Goal: Task Accomplishment & Management: Complete application form

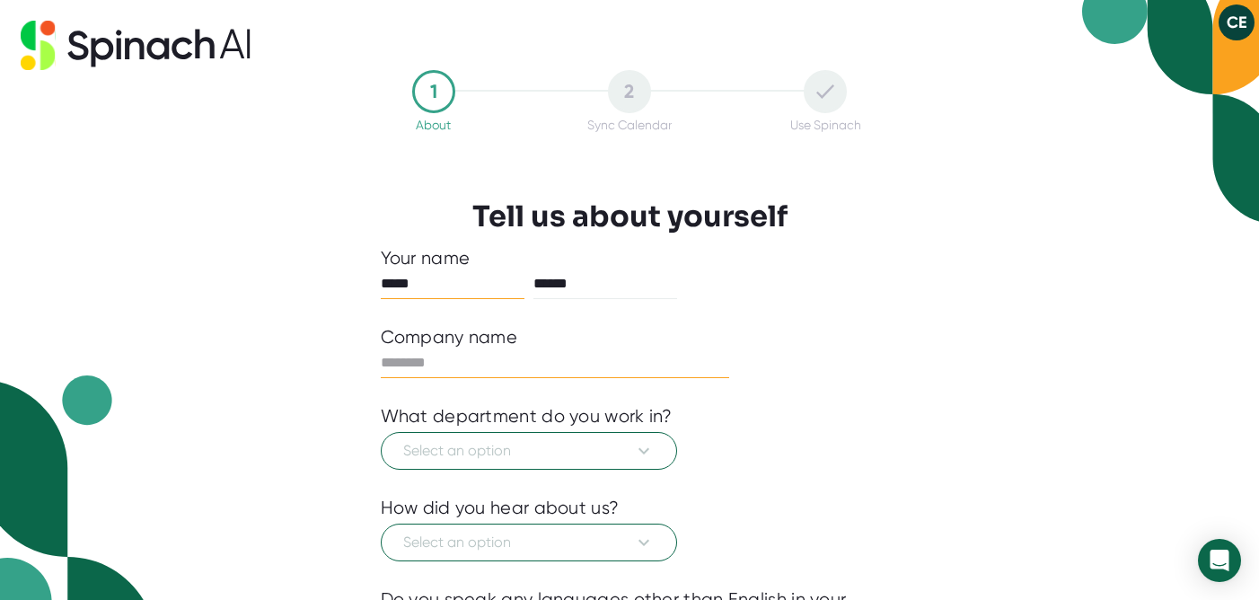
click at [440, 363] on input "text" at bounding box center [555, 362] width 349 height 29
type input "**********"
click at [426, 461] on span "Select an option" at bounding box center [528, 451] width 251 height 22
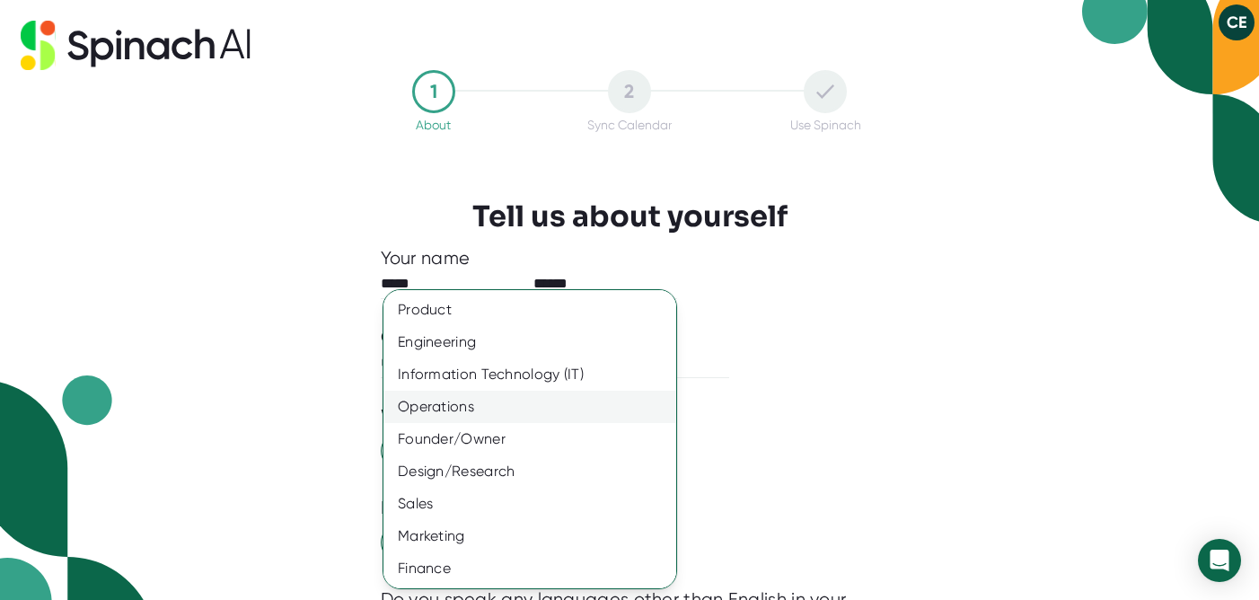
click at [495, 412] on div "Operations" at bounding box center [529, 407] width 293 height 32
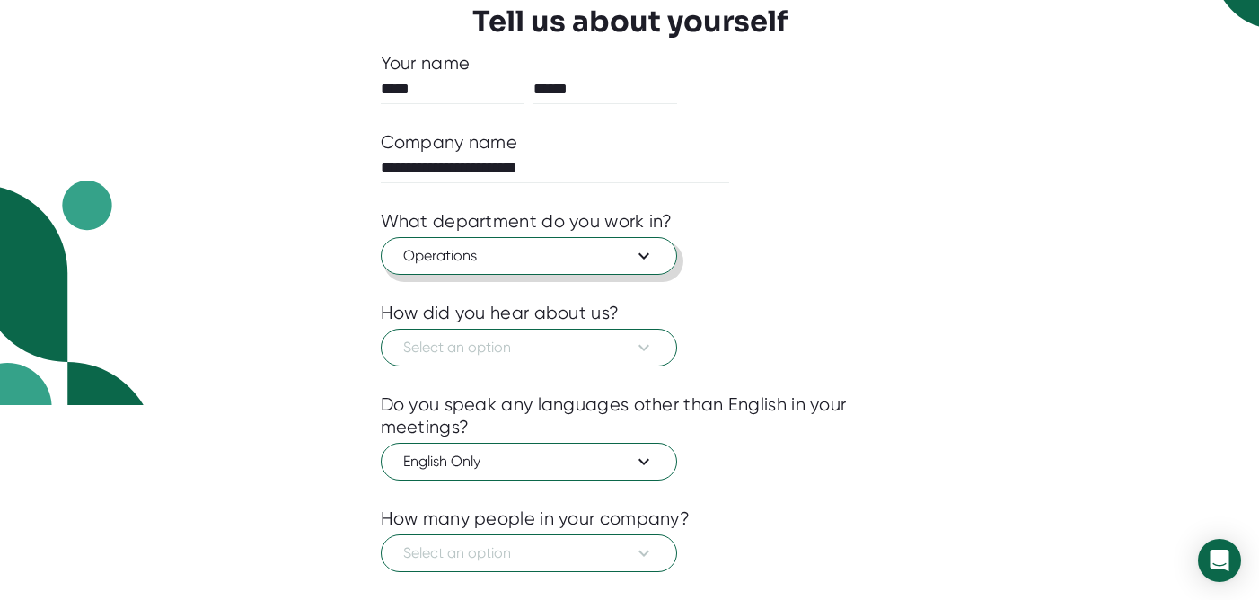
scroll to position [200, 0]
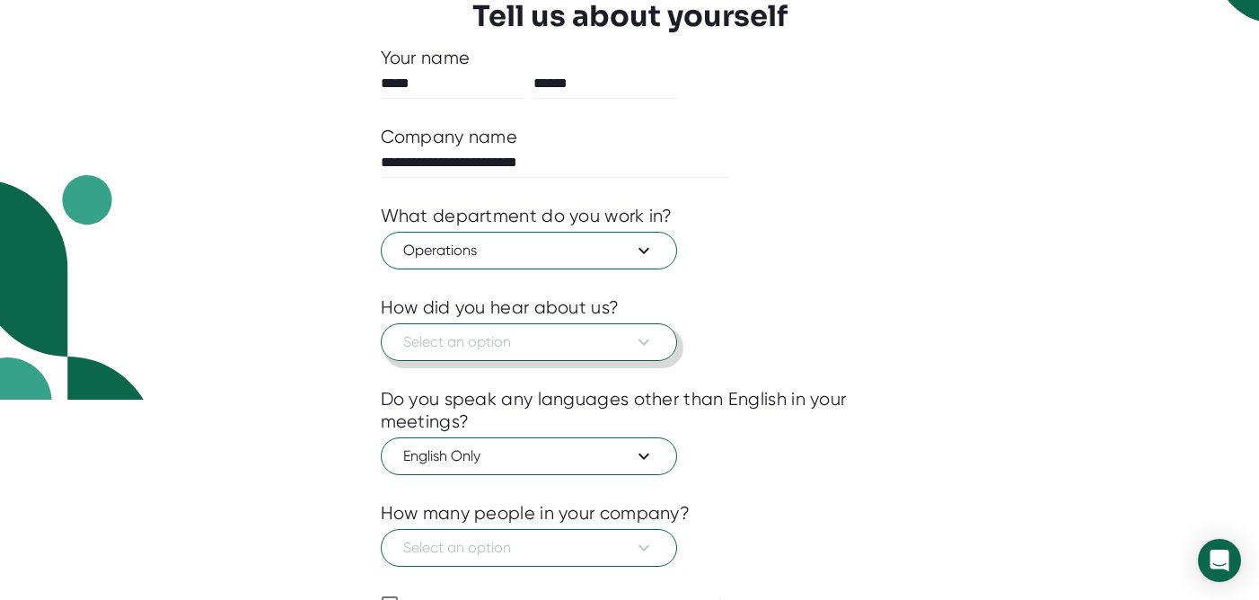
click at [566, 347] on span "Select an option" at bounding box center [528, 342] width 251 height 22
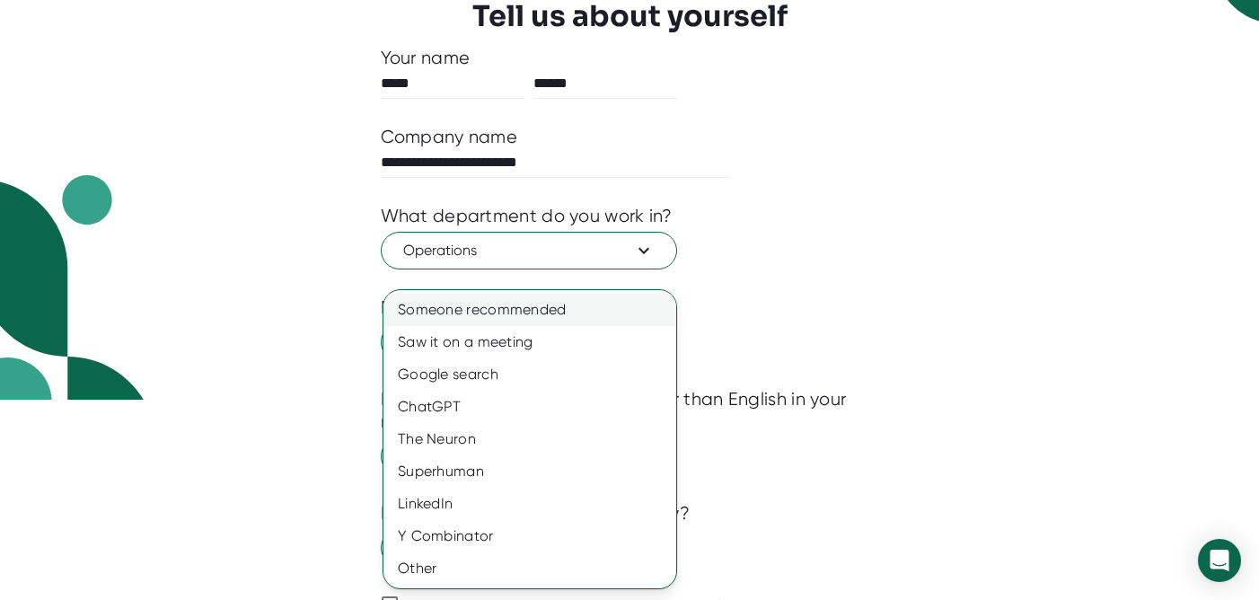
click at [557, 308] on div "Someone recommended" at bounding box center [529, 310] width 293 height 32
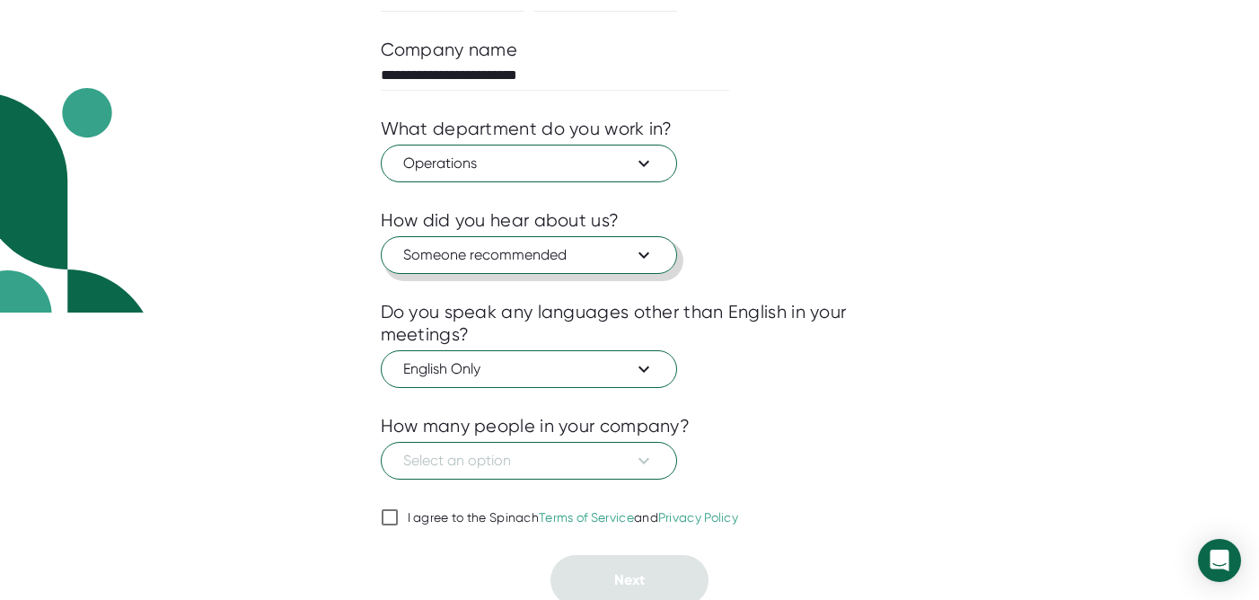
scroll to position [294, 0]
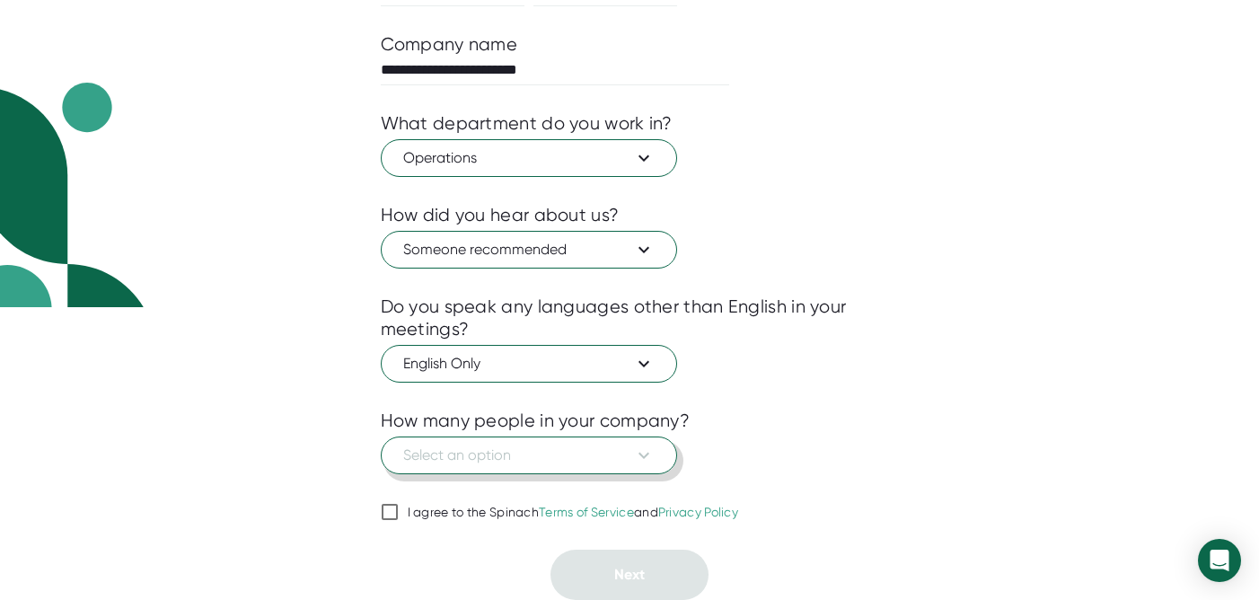
click at [585, 469] on button "Select an option" at bounding box center [529, 455] width 296 height 38
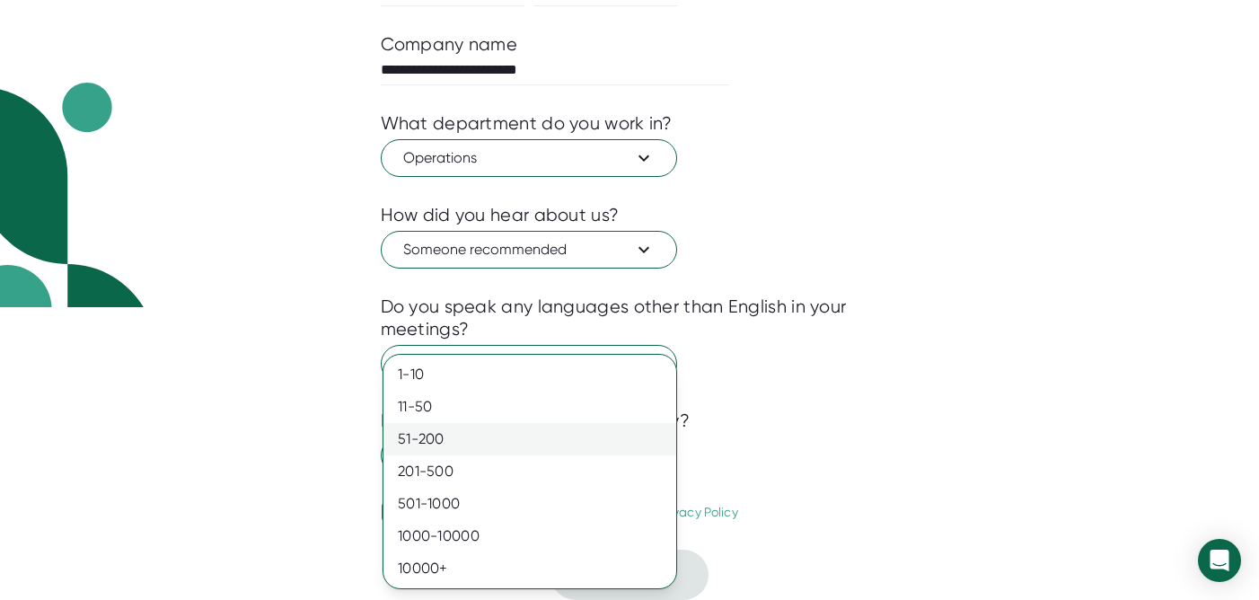
click at [493, 437] on div "51-200" at bounding box center [529, 439] width 293 height 32
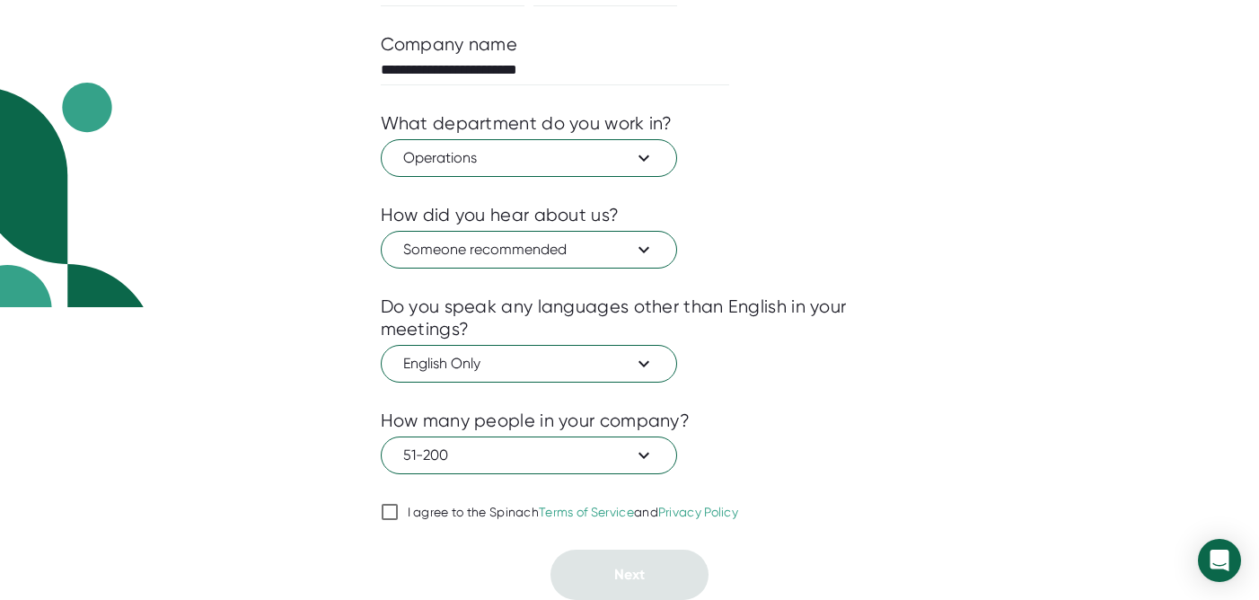
click at [386, 510] on input "I agree to the Spinach Terms of Service and Privacy Policy" at bounding box center [390, 512] width 18 height 22
checkbox input "true"
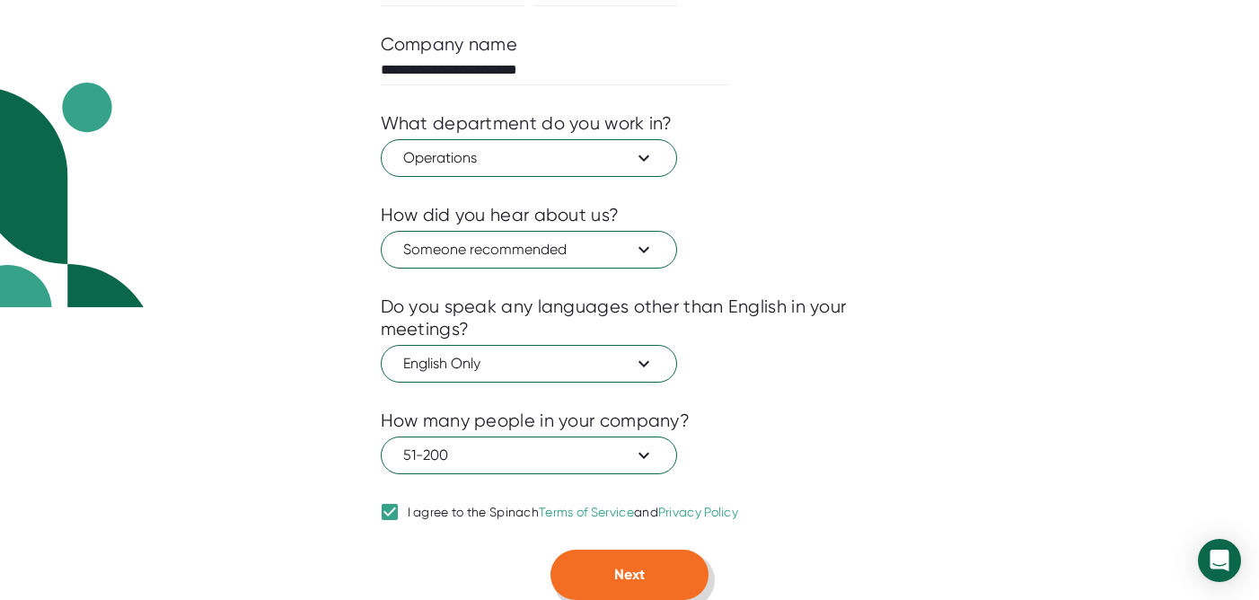
click at [627, 568] on span "Next" at bounding box center [629, 574] width 31 height 17
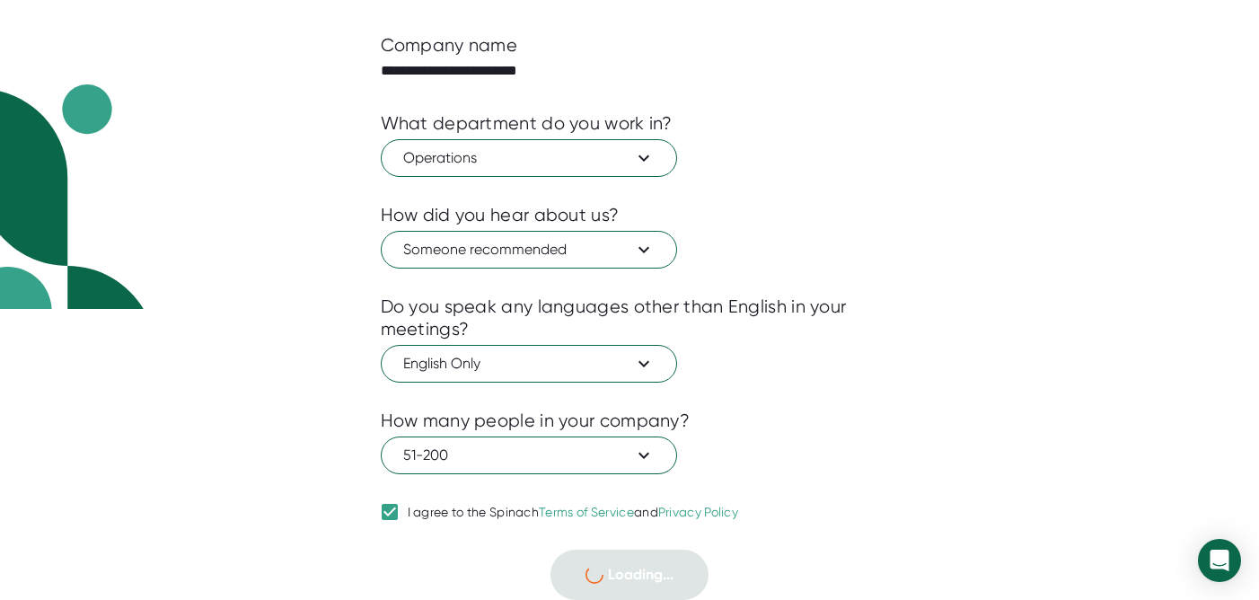
scroll to position [0, 0]
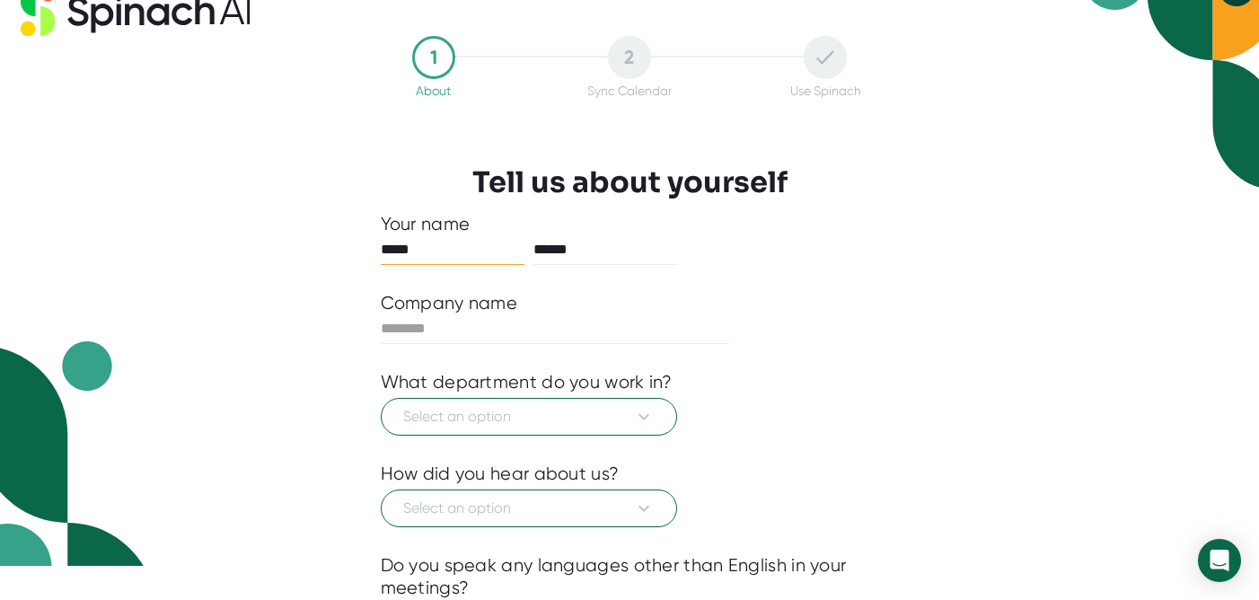
scroll to position [37, 0]
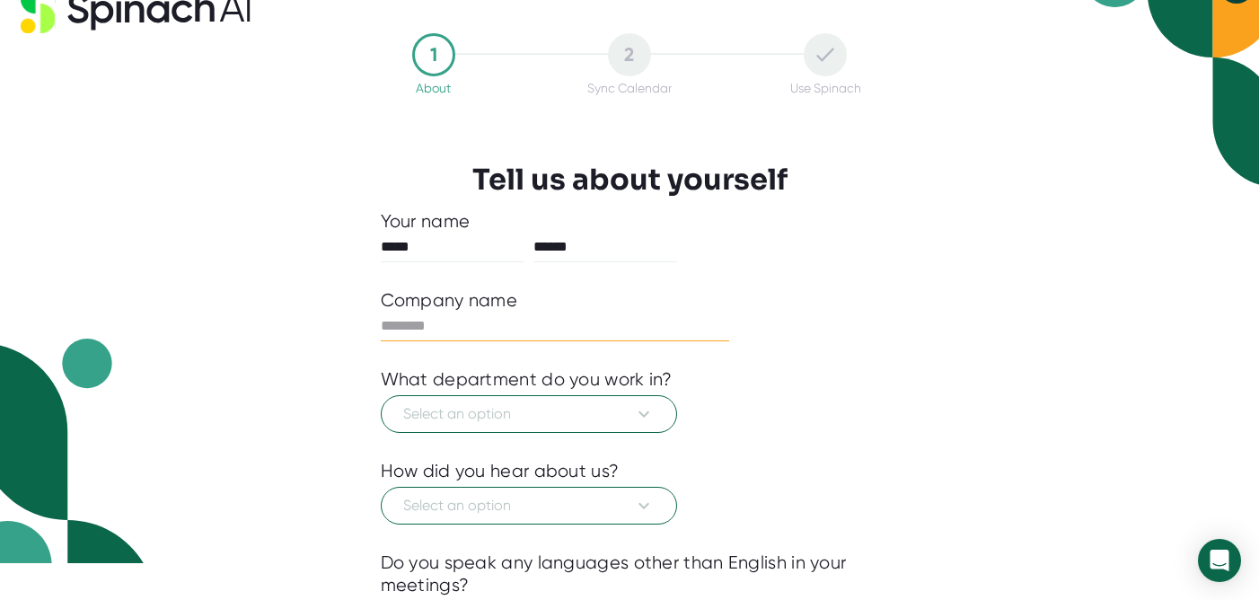
click at [461, 335] on input "text" at bounding box center [555, 326] width 349 height 29
type input "**********"
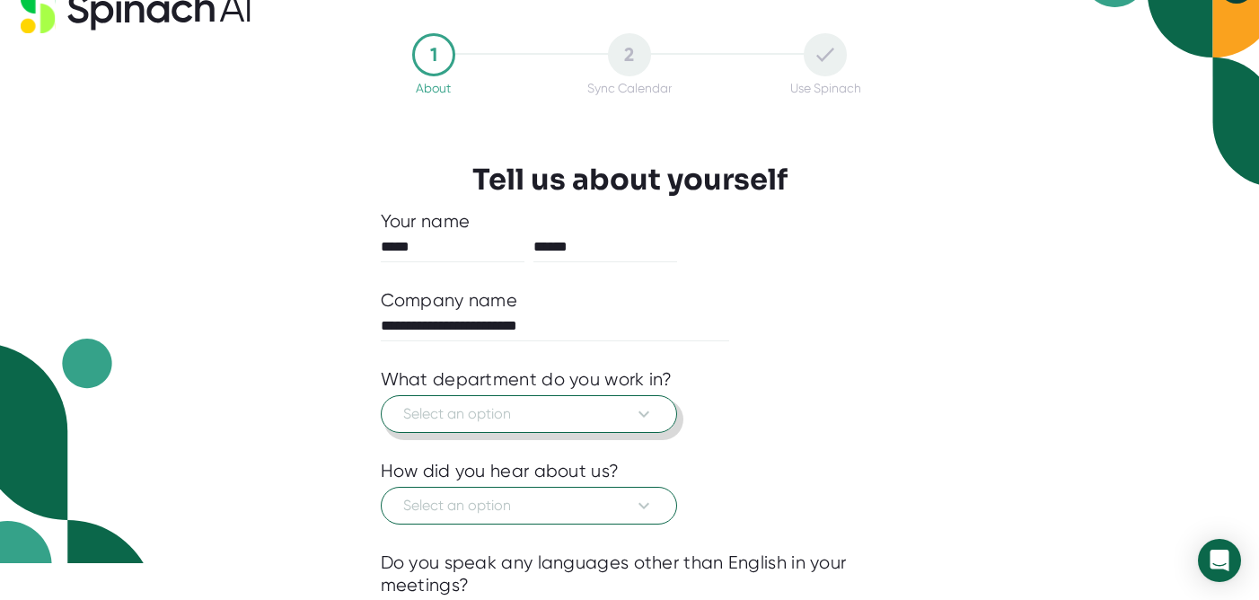
click at [441, 426] on button "Select an option" at bounding box center [529, 414] width 296 height 38
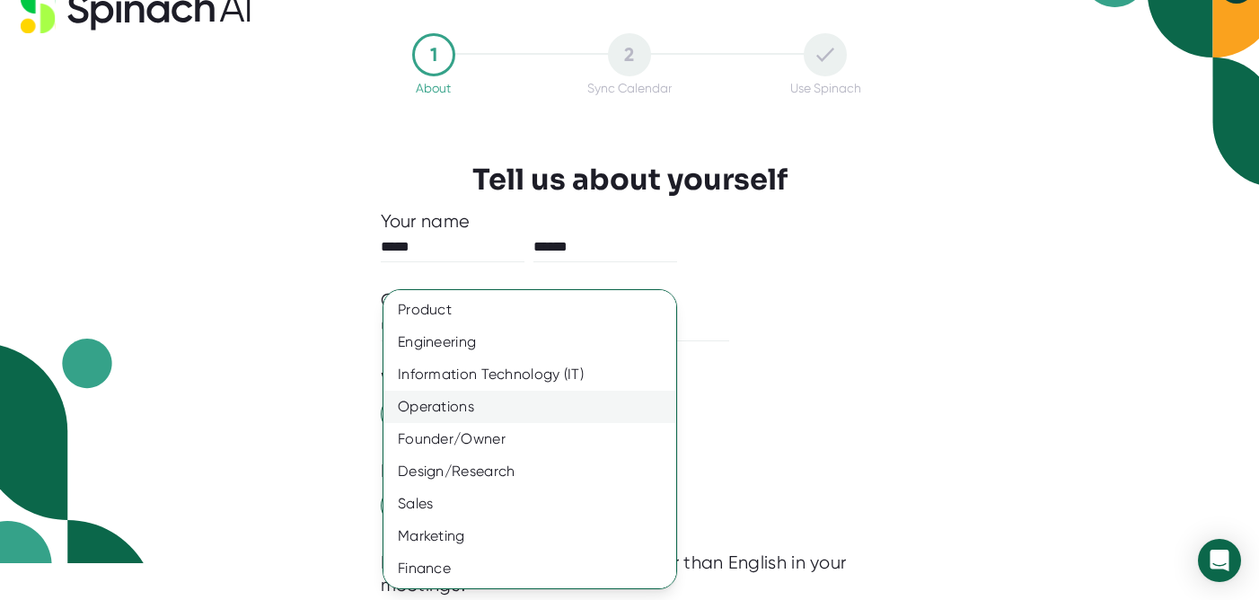
click at [450, 402] on div "Operations" at bounding box center [529, 407] width 293 height 32
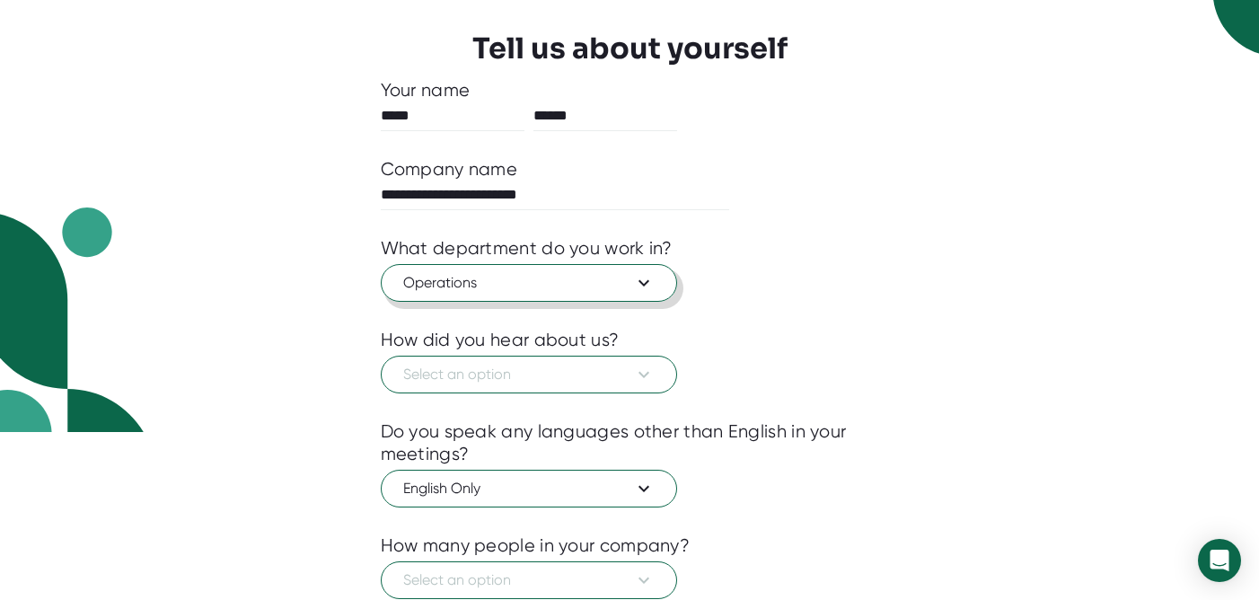
scroll to position [173, 0]
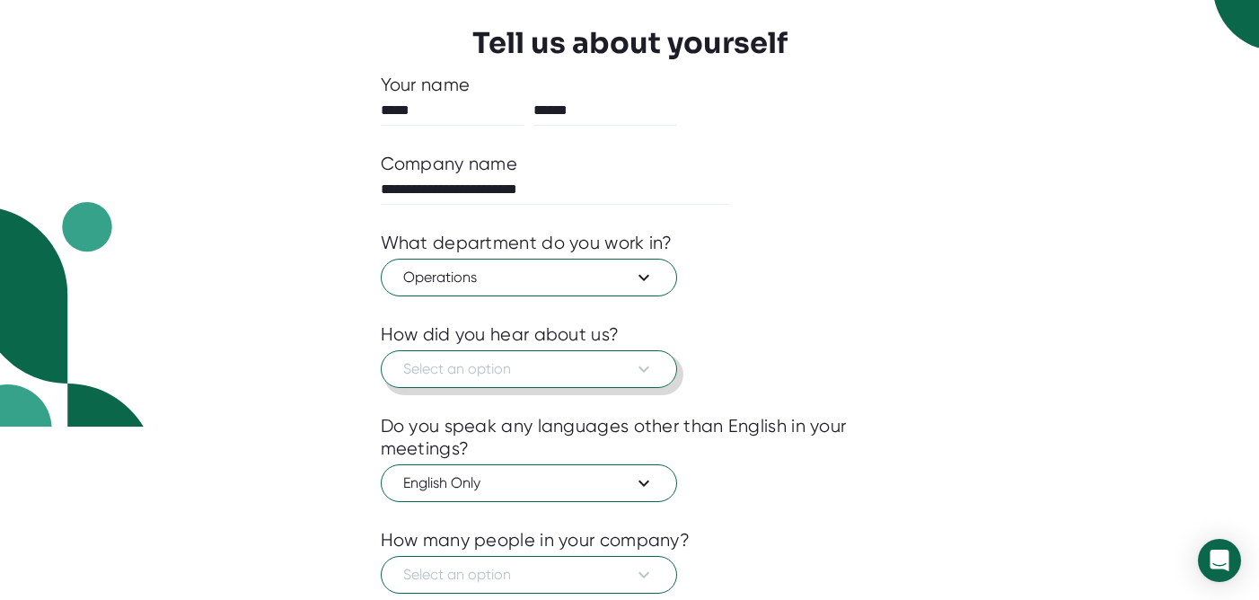
click at [460, 354] on button "Select an option" at bounding box center [529, 369] width 296 height 38
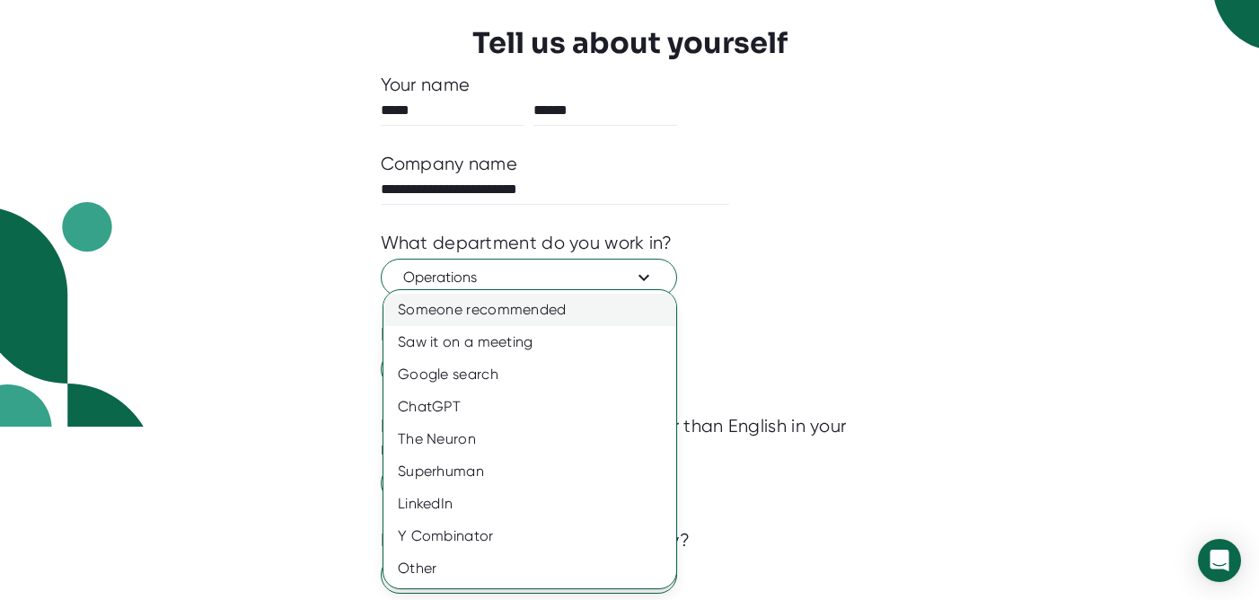
click at [452, 305] on div "Someone recommended" at bounding box center [529, 310] width 293 height 32
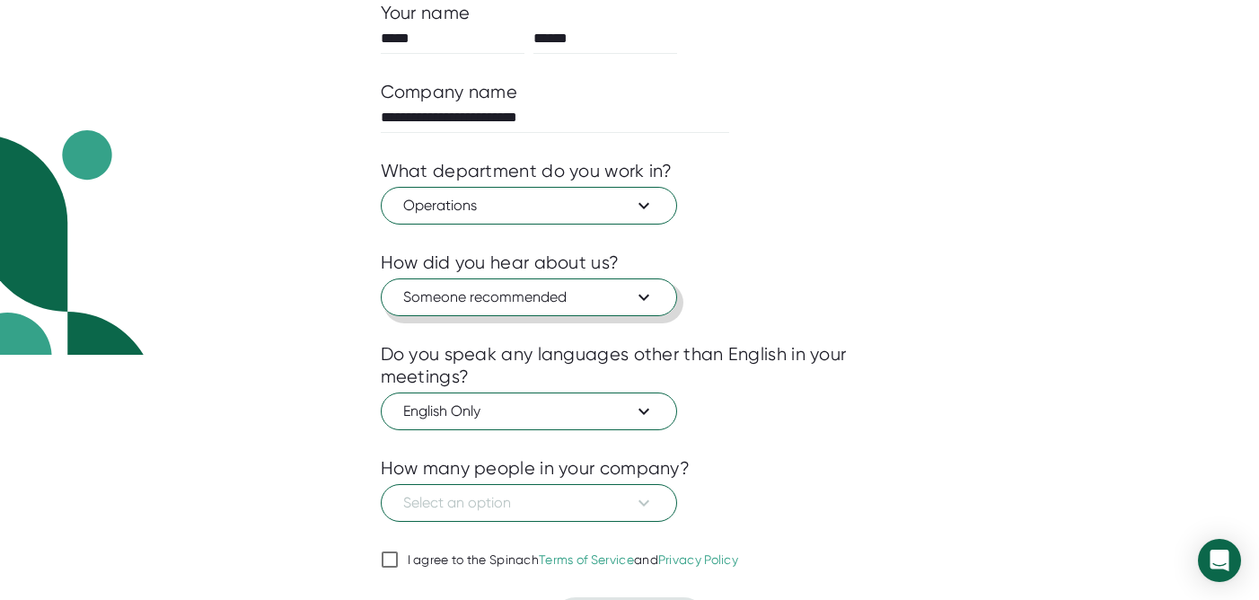
scroll to position [294, 0]
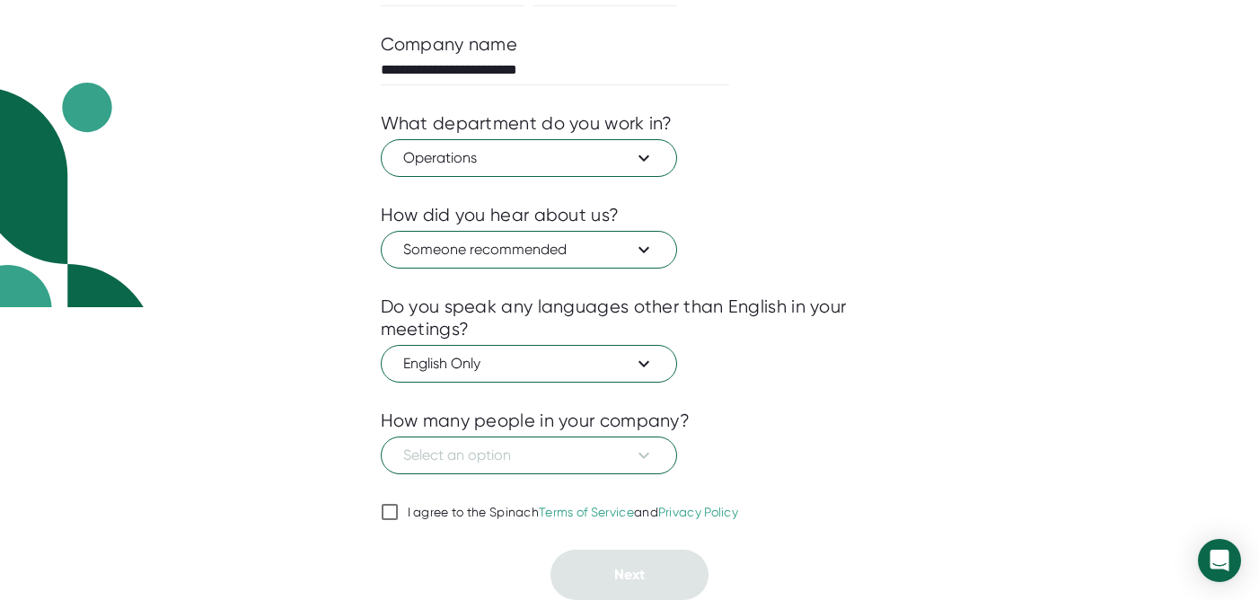
click at [481, 425] on div "How many people in your company?" at bounding box center [536, 420] width 310 height 22
click at [478, 454] on span "Select an option" at bounding box center [528, 455] width 251 height 22
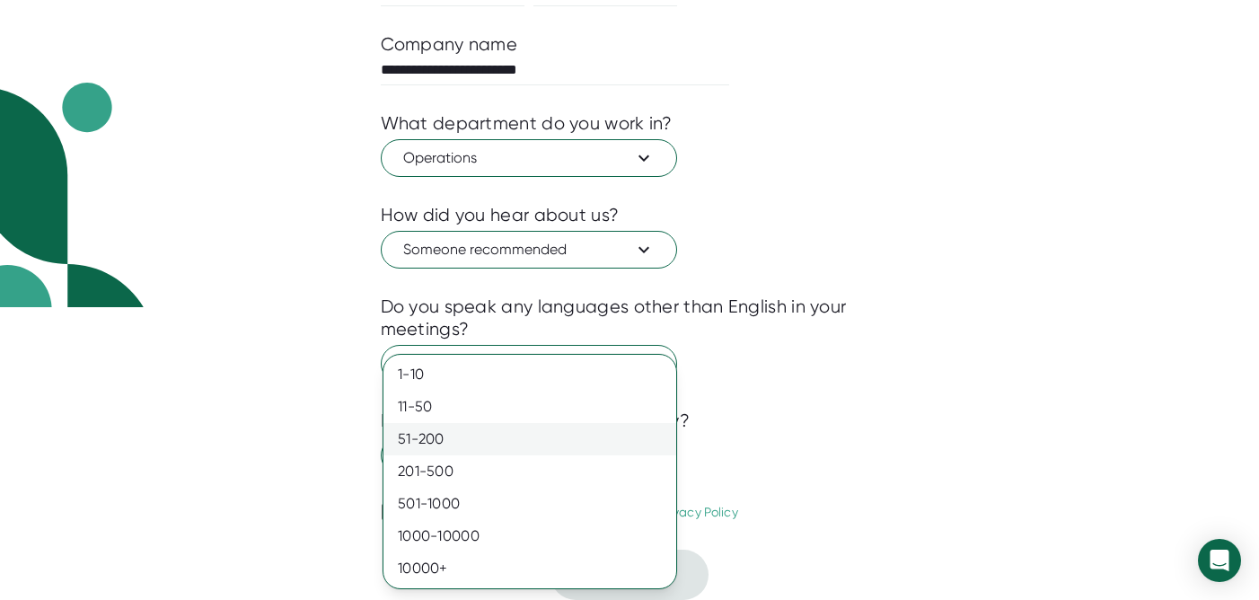
click at [446, 441] on div "51-200" at bounding box center [529, 439] width 293 height 32
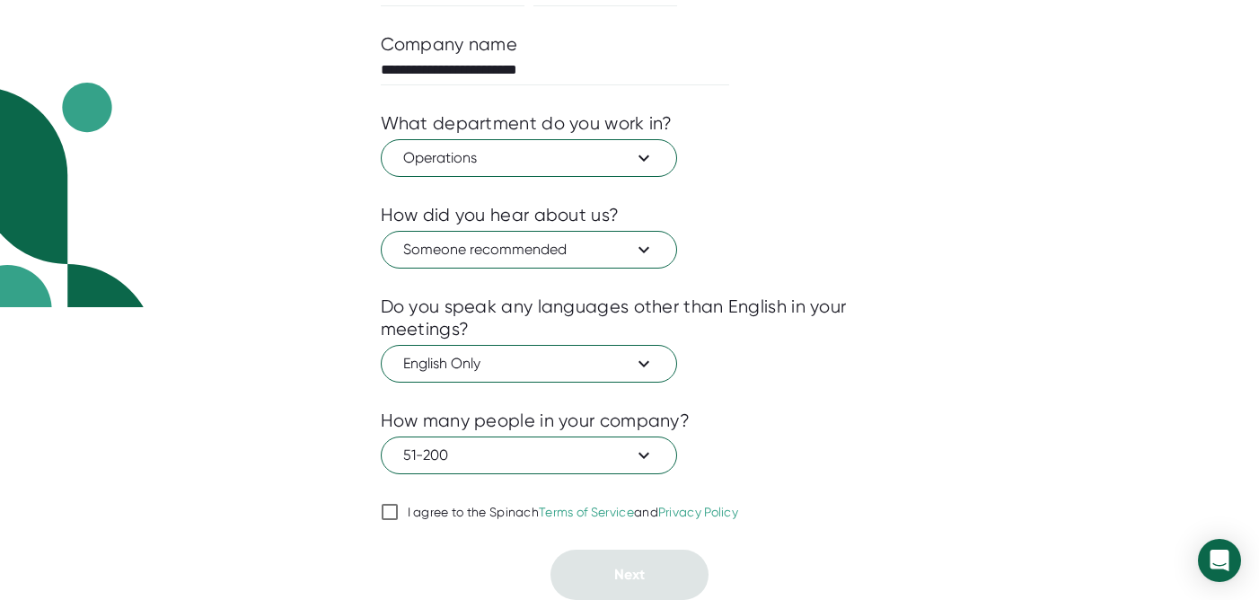
click at [388, 509] on input "I agree to the Spinach Terms of Service and Privacy Policy" at bounding box center [390, 512] width 18 height 22
checkbox input "true"
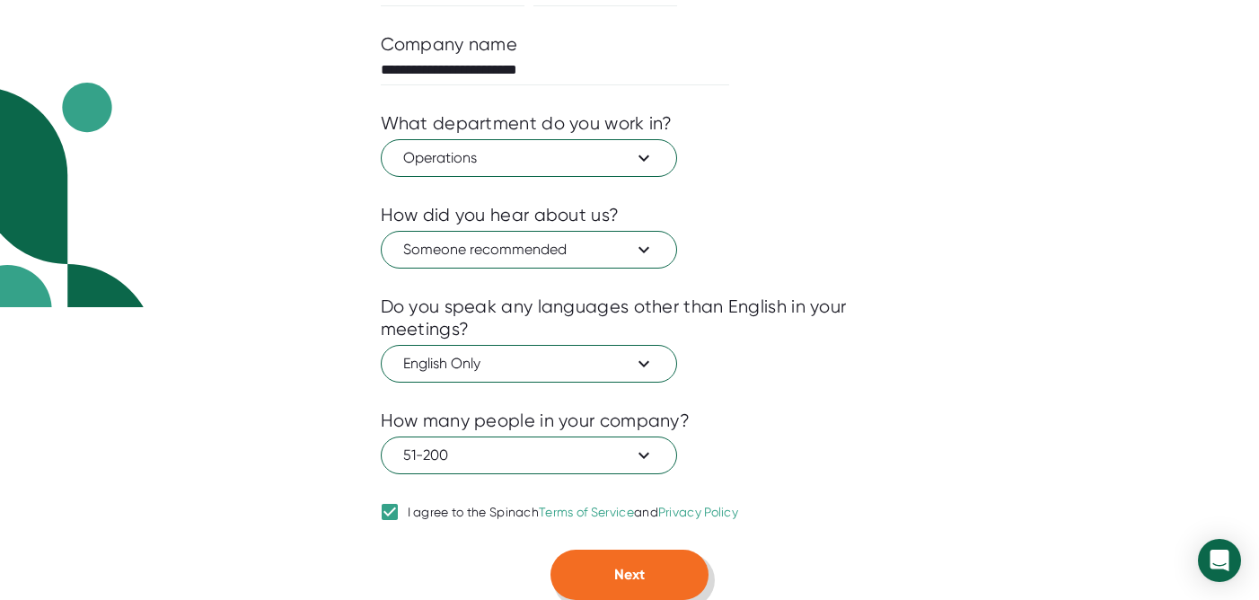
click at [610, 559] on button "Next" at bounding box center [629, 574] width 158 height 50
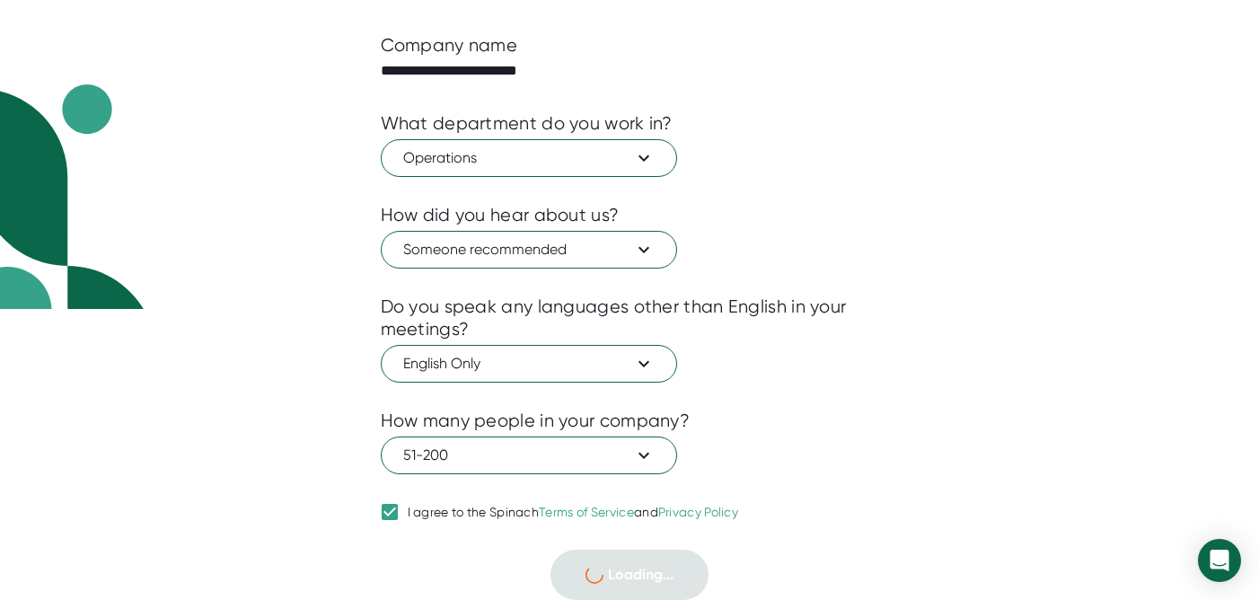
scroll to position [0, 0]
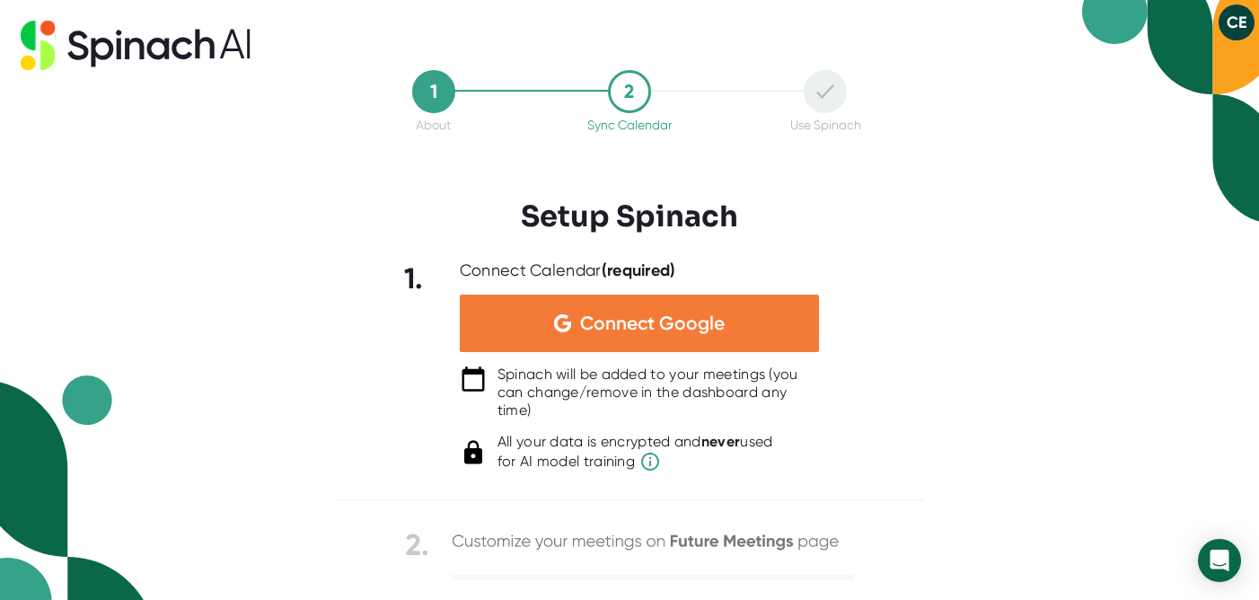
click at [631, 323] on span "Connect Google" at bounding box center [652, 323] width 145 height 18
click at [604, 320] on span "Connect Google" at bounding box center [652, 323] width 145 height 18
